Goal: Navigation & Orientation: Find specific page/section

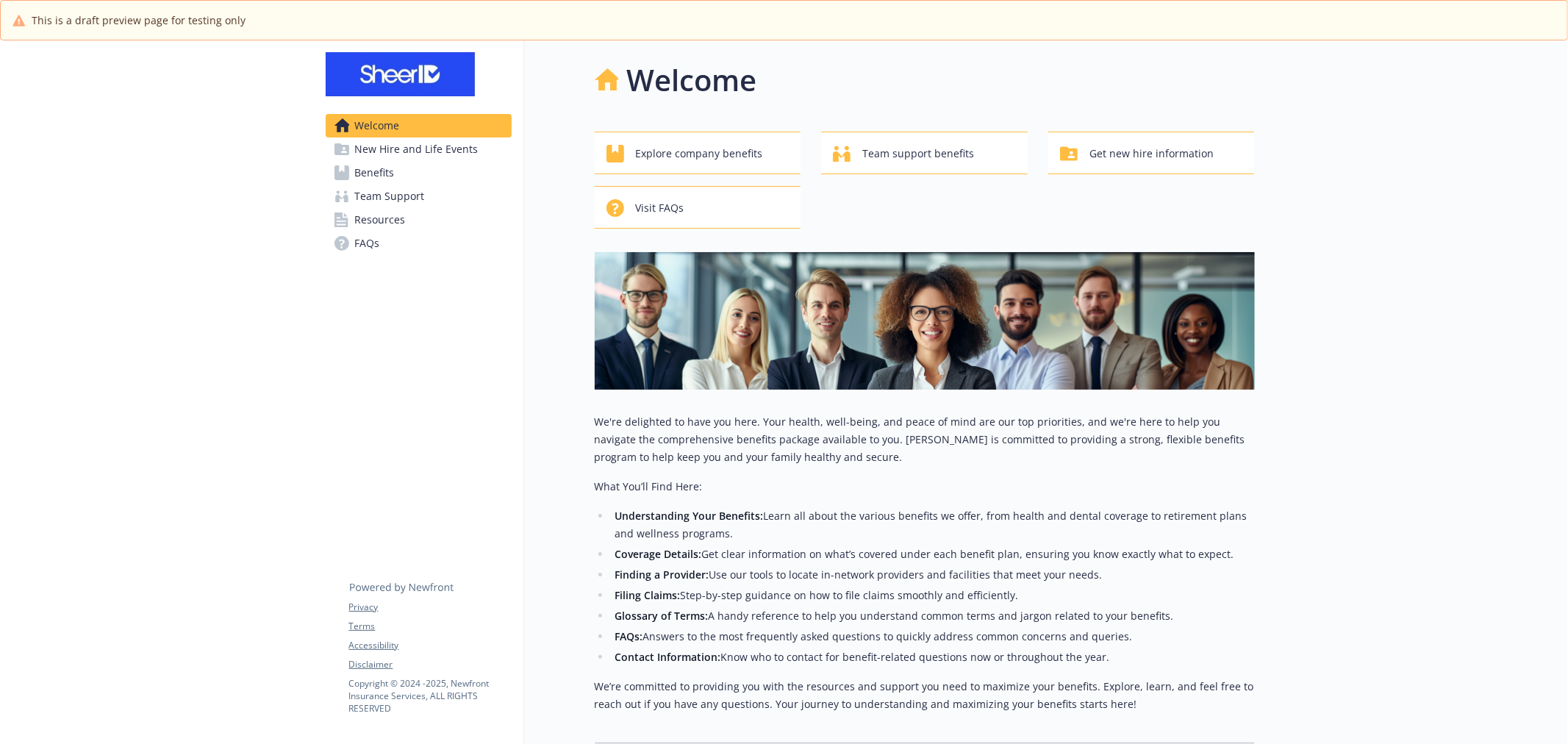
click at [425, 152] on span "New Hire and Life Events" at bounding box center [416, 149] width 124 height 23
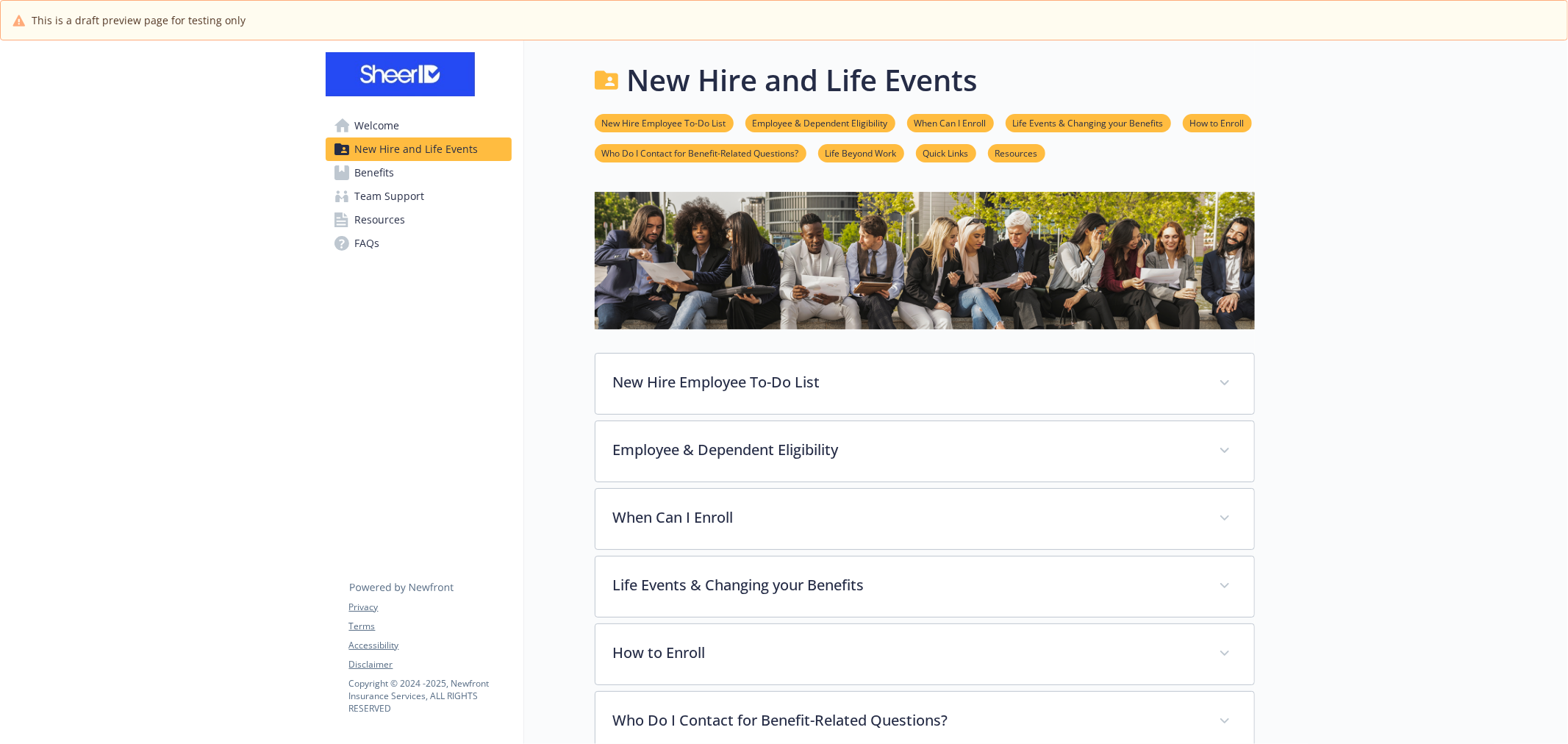
click at [420, 168] on link "Benefits" at bounding box center [418, 172] width 186 height 23
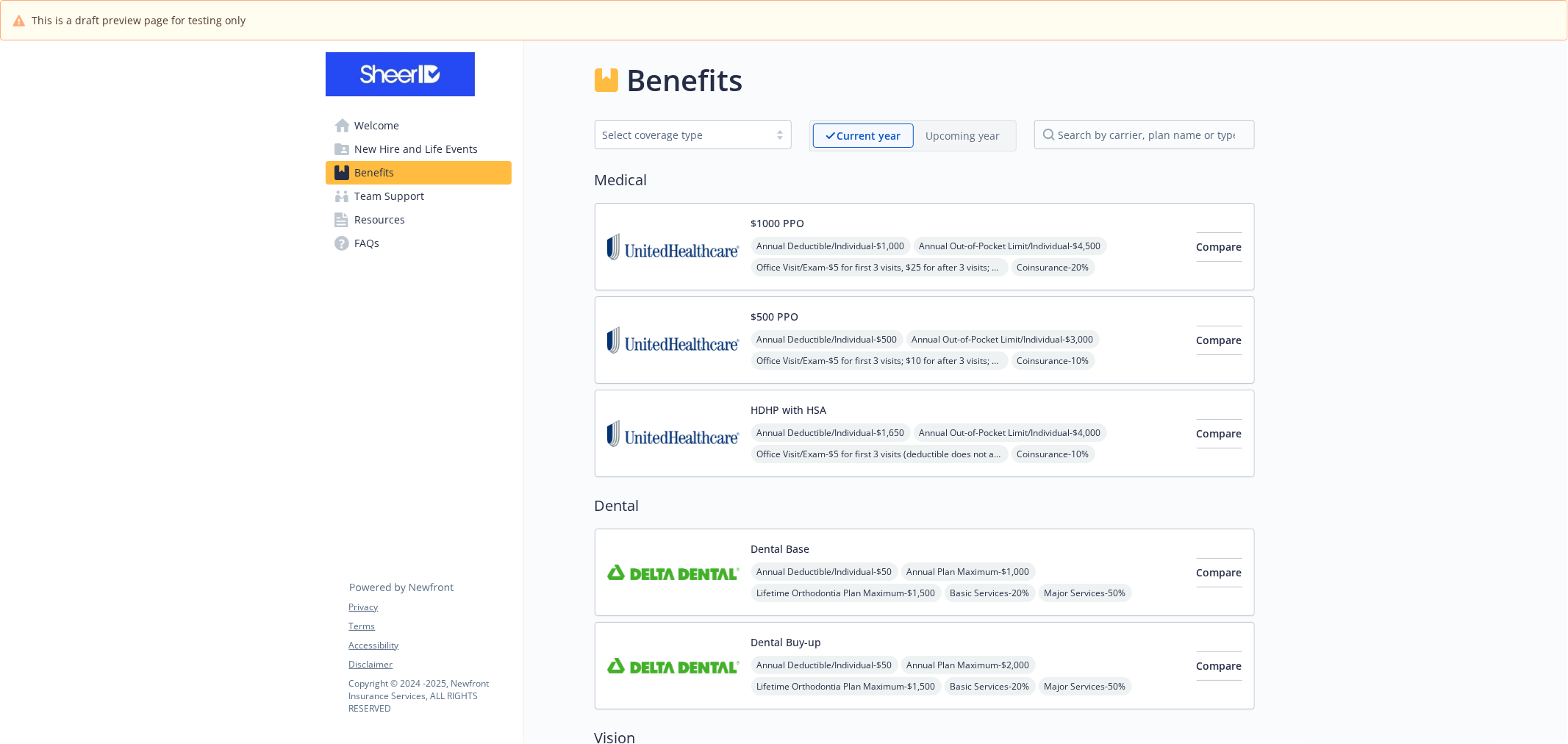
click at [413, 207] on span "Team Support" at bounding box center [390, 196] width 70 height 23
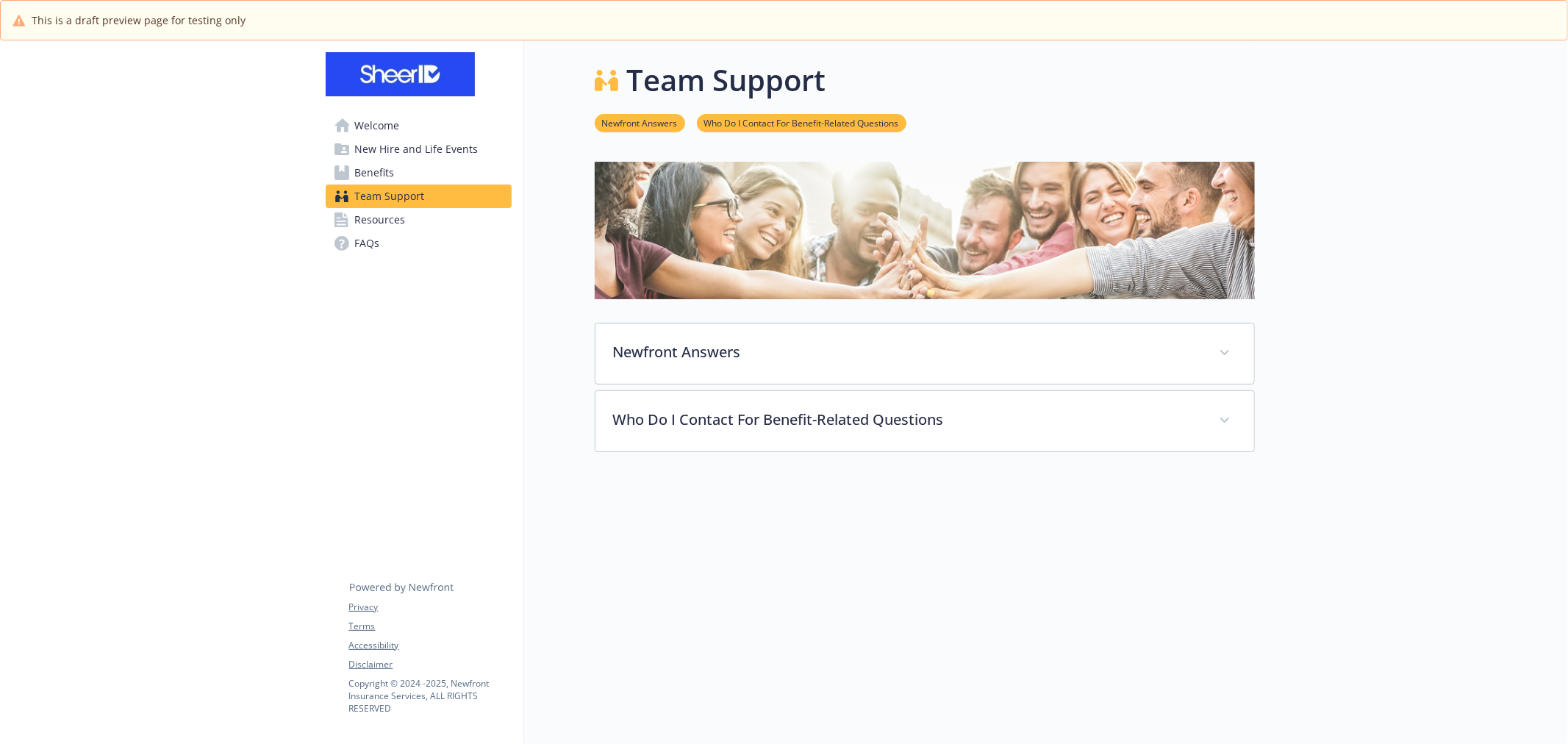
click at [408, 217] on link "Resources" at bounding box center [418, 219] width 186 height 23
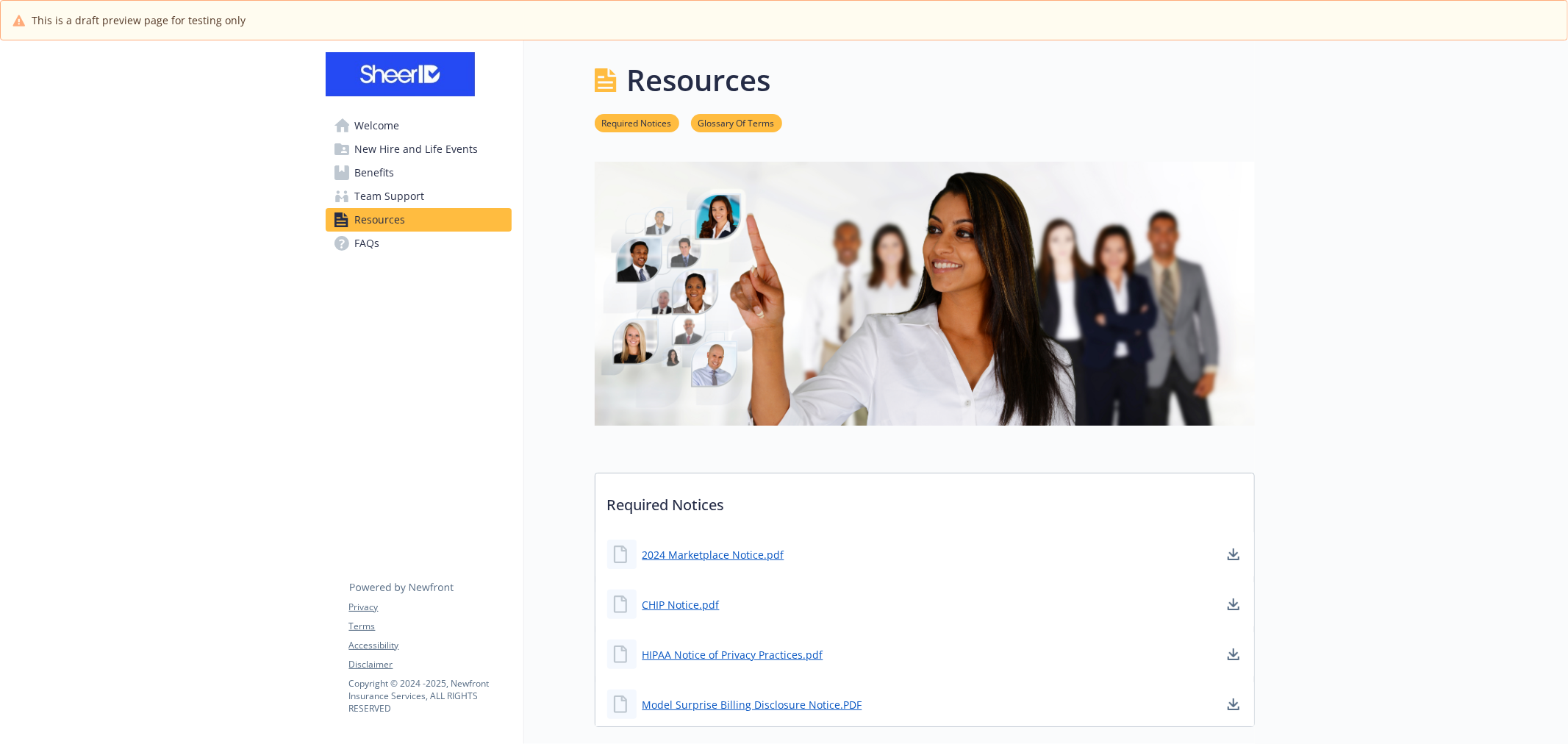
scroll to position [217, 0]
